Goal: Find specific page/section: Find specific page/section

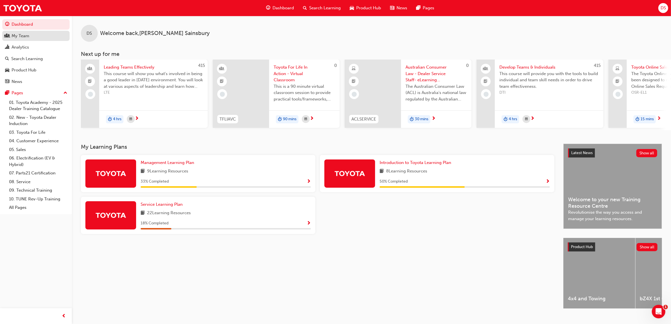
click at [21, 36] on div "My Team" at bounding box center [21, 36] width 18 height 6
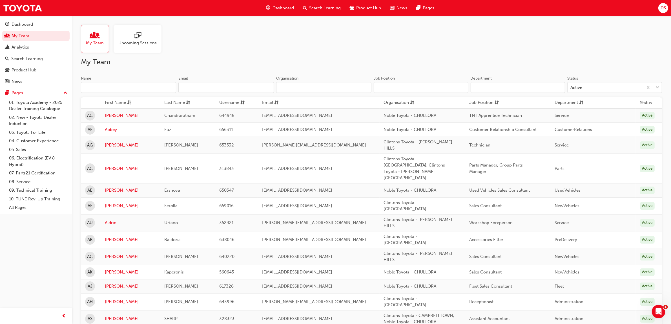
click at [142, 86] on input "Name" at bounding box center [128, 87] width 95 height 11
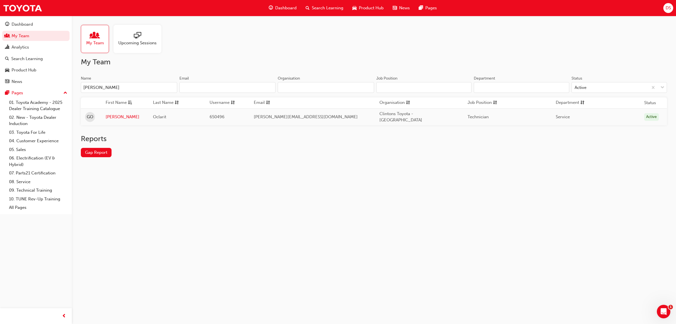
type input "[PERSON_NAME]"
click at [112, 116] on link "[PERSON_NAME]" at bounding box center [125, 117] width 39 height 6
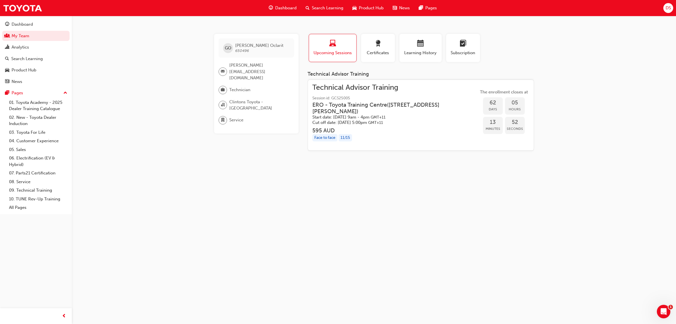
click at [362, 108] on h3 "ERO - Toyota Training Centre ( [STREET_ADDRESS][PERSON_NAME] )" at bounding box center [391, 107] width 157 height 13
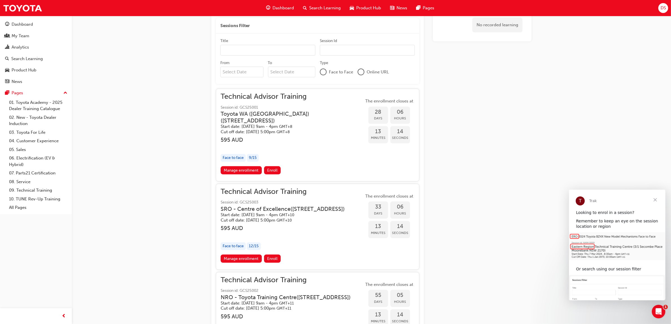
scroll to position [102, 0]
